Goal: Information Seeking & Learning: Find specific fact

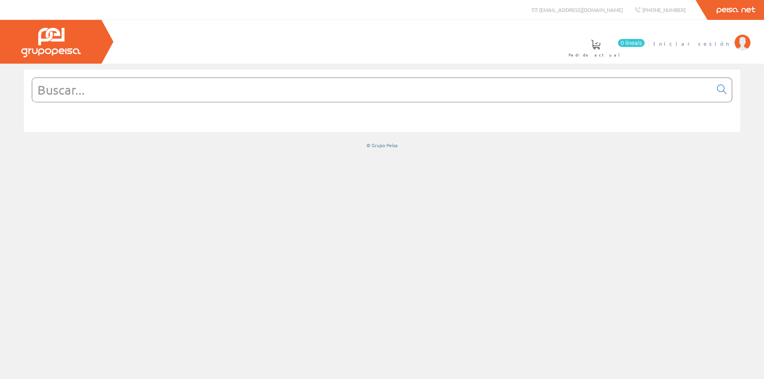
click at [721, 42] on span "Iniciar sesión" at bounding box center [692, 43] width 77 height 8
click at [250, 85] on input "text" at bounding box center [372, 90] width 680 height 24
paste input "Tornillos canal 6 x 12 con tuerca y arandelas saliente estriado"
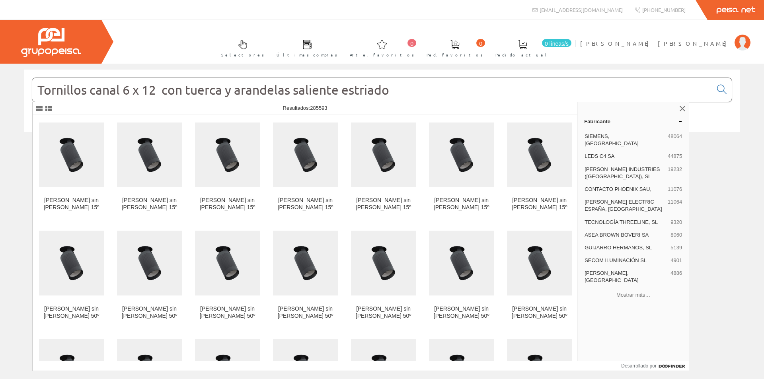
scroll to position [362, 0]
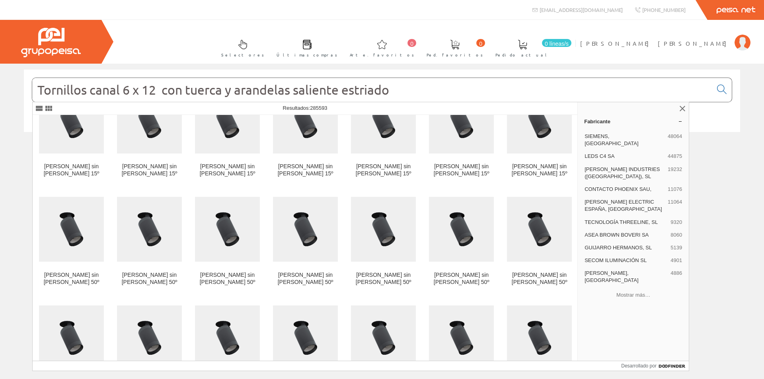
click at [120, 92] on input "Tornillos canal 6 x 12 con tuerca y arandelas saliente estriado" at bounding box center [372, 90] width 680 height 24
click at [123, 90] on input "Tornillos canal 6 x 12 con tuerca y arandelas saliente estriado" at bounding box center [372, 90] width 680 height 24
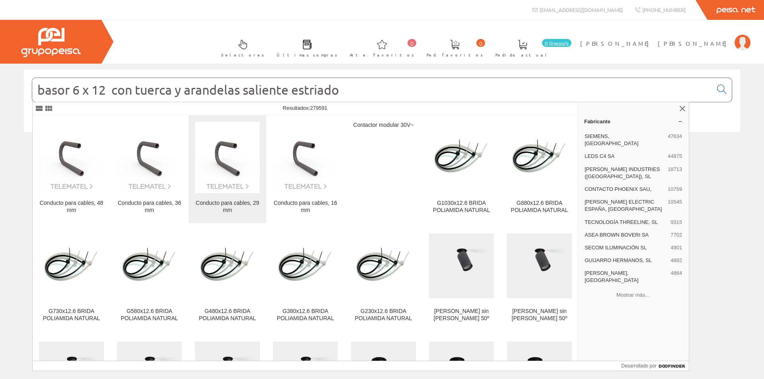
type input "basor 6 x 12 con tuerca y arandelas saliente estriado"
click at [254, 127] on img at bounding box center [227, 157] width 65 height 65
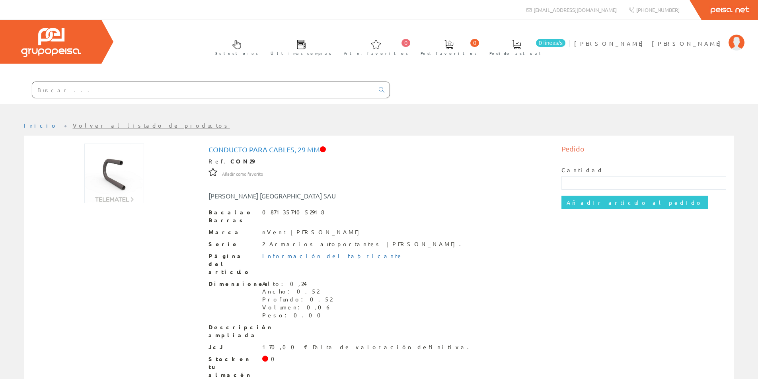
click at [91, 89] on input "text" at bounding box center [203, 90] width 342 height 16
type input "t"
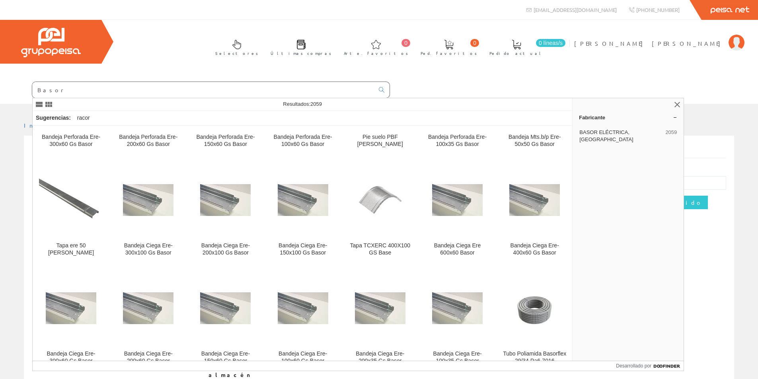
scroll to position [3582, 0]
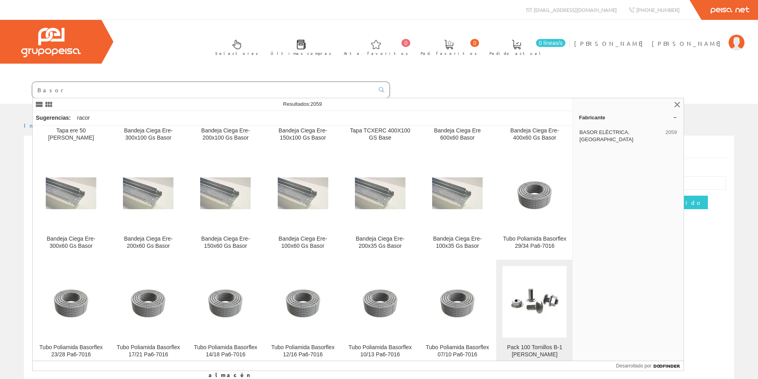
type input "Basor"
click at [524, 283] on img at bounding box center [535, 302] width 51 height 38
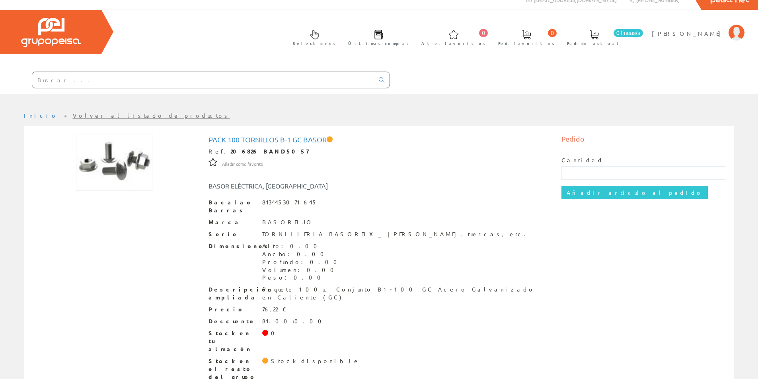
scroll to position [14, 0]
